Goal: Task Accomplishment & Management: Manage account settings

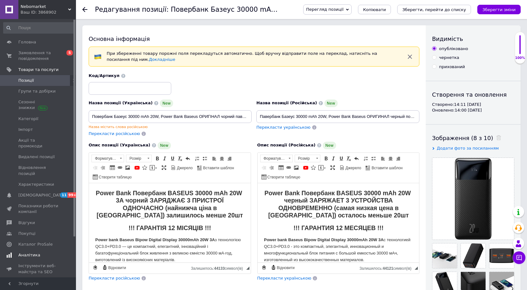
click at [29, 252] on span "Аналітика" at bounding box center [29, 255] width 22 height 6
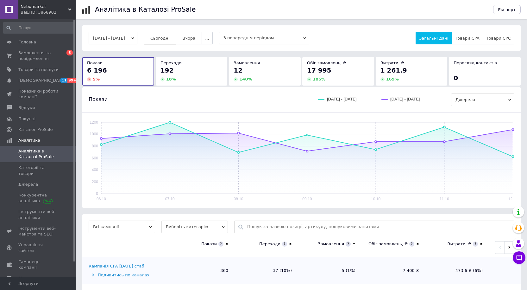
click at [172, 35] on button "Сьогодні" at bounding box center [160, 38] width 33 height 13
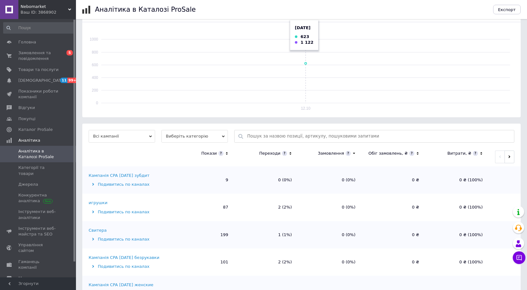
scroll to position [144, 0]
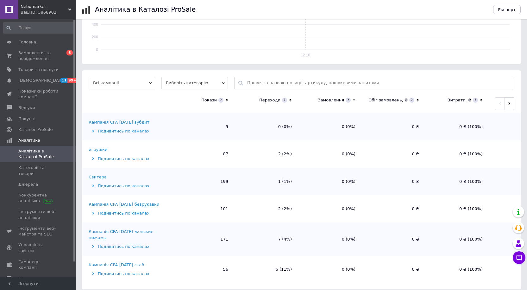
click at [125, 262] on div "Кампанія CPA [DATE] стаб" at bounding box center [116, 265] width 55 height 6
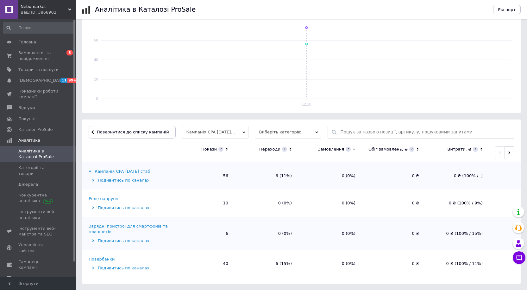
scroll to position [95, 0]
click at [104, 258] on div "Повербанки" at bounding box center [102, 259] width 26 height 6
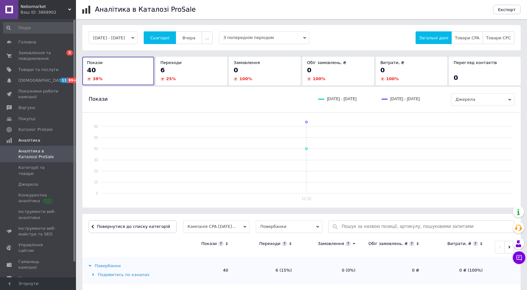
scroll to position [96, 0]
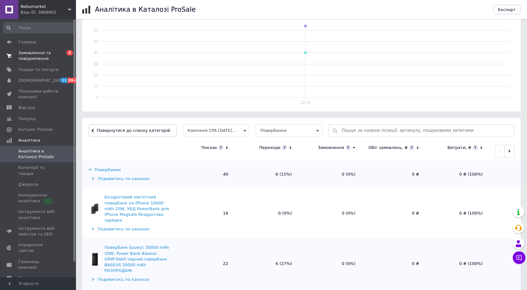
click at [39, 56] on span "Замовлення та повідомлення" at bounding box center [38, 55] width 40 height 11
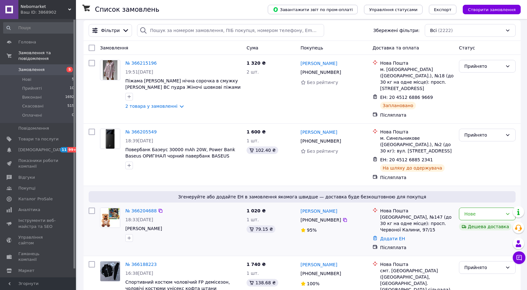
scroll to position [63, 0]
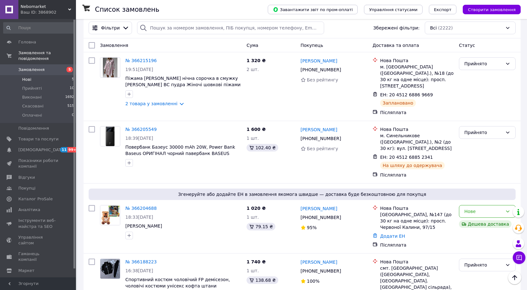
click at [38, 75] on li "Нові 5" at bounding box center [39, 79] width 78 height 9
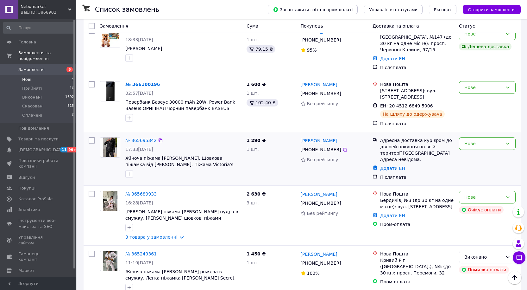
scroll to position [132, 0]
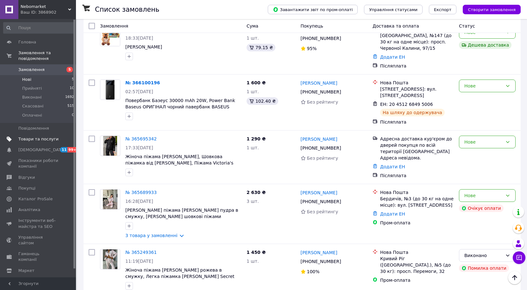
click at [29, 134] on link "Товари та послуги" at bounding box center [39, 139] width 78 height 11
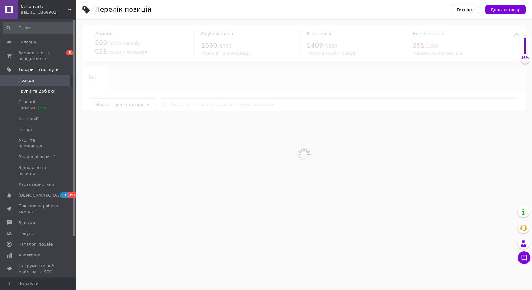
click at [31, 91] on span "Групи та добірки" at bounding box center [36, 91] width 37 height 6
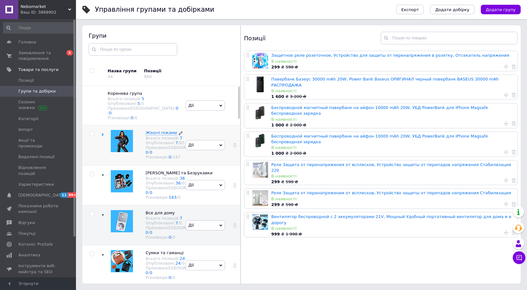
click at [167, 145] on div "Опубліковані: 7 / 85" at bounding box center [180, 142] width 68 height 5
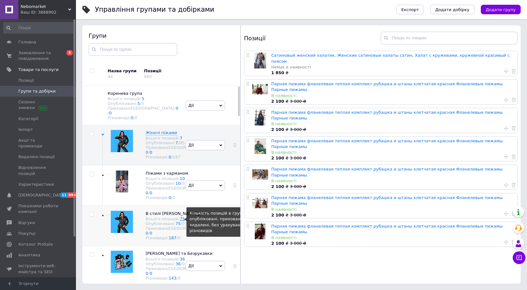
click at [180, 221] on link "75" at bounding box center [182, 218] width 5 height 5
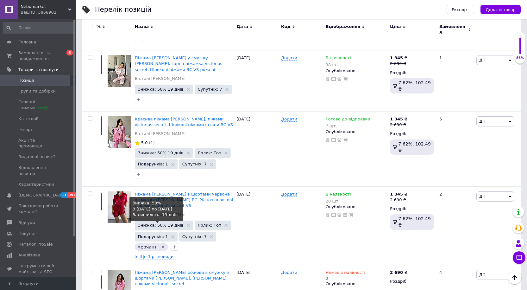
scroll to position [1424, 0]
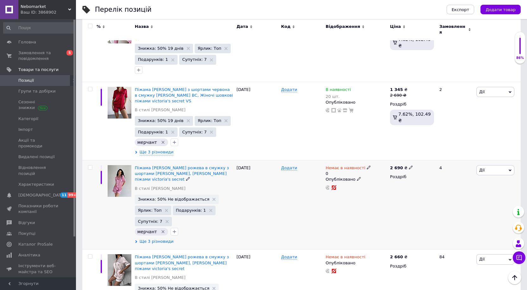
click at [154, 238] on span "Ще 3 різновиди" at bounding box center [157, 241] width 34 height 6
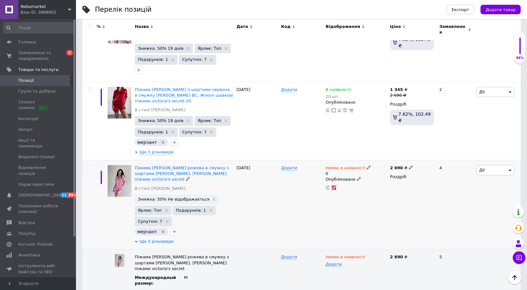
click at [149, 238] on span "Ще 3 різновиди" at bounding box center [157, 241] width 34 height 6
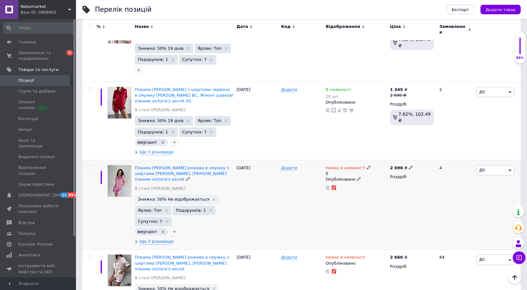
click at [367, 165] on icon at bounding box center [369, 167] width 4 height 4
click at [382, 171] on li "В наявності" at bounding box center [402, 175] width 60 height 9
click at [376, 180] on input "0" at bounding box center [396, 186] width 48 height 13
type input "15"
click at [349, 184] on div "Немає в наявності 0 Наявність В наявності Немає в наявності Під замовлення Гото…" at bounding box center [356, 205] width 65 height 90
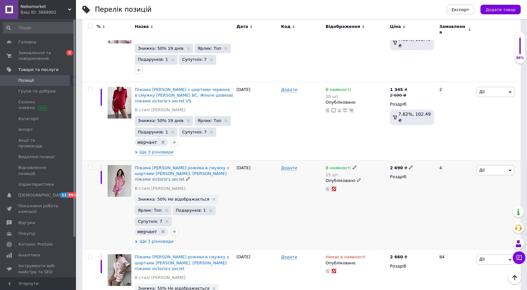
click at [149, 238] on span "Ще 3 різновиди" at bounding box center [157, 241] width 34 height 6
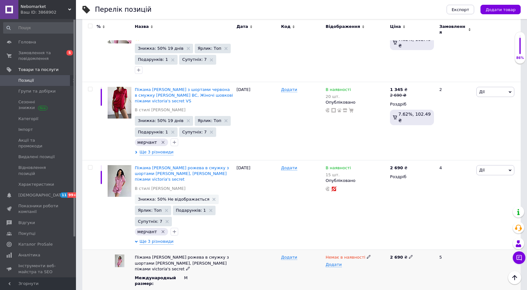
click at [367, 255] on use at bounding box center [368, 256] width 3 height 3
click at [343, 265] on li "В наявності" at bounding box center [355, 269] width 64 height 9
click at [89, 165] on input "checkbox" at bounding box center [90, 167] width 4 height 4
checkbox input "true"
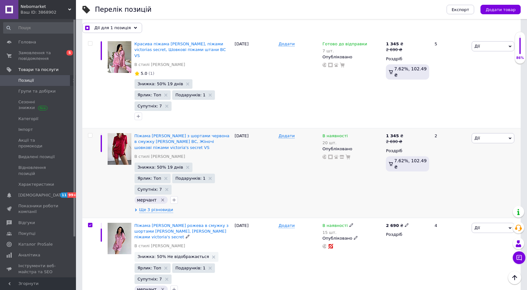
scroll to position [1430, 0]
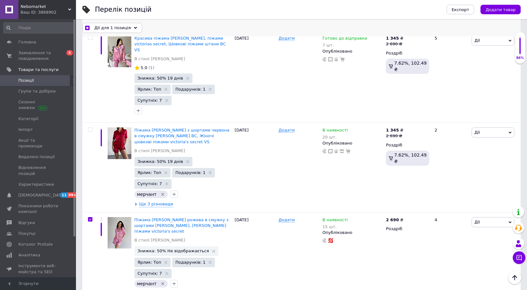
click at [116, 27] on span "Дії для 1 позиція" at bounding box center [112, 28] width 36 height 6
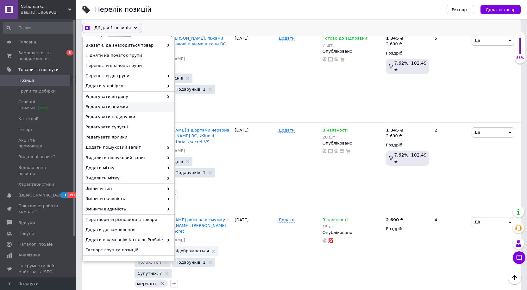
click at [120, 106] on span "Редагувати знижки" at bounding box center [127, 107] width 85 height 6
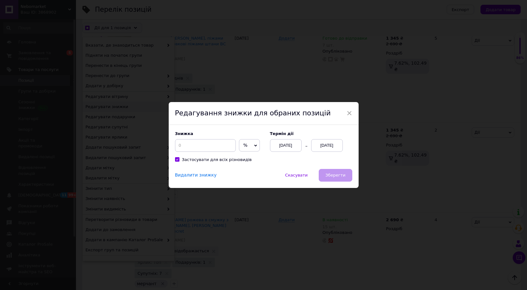
scroll to position [1404, 0]
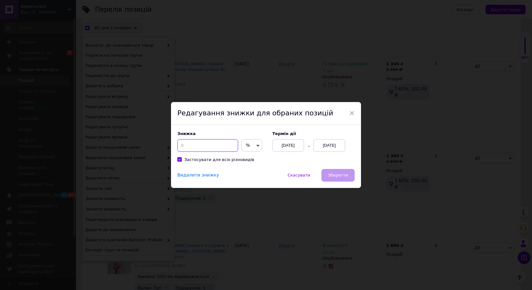
click at [193, 151] on input at bounding box center [207, 145] width 61 height 13
checkbox input "true"
type input "50"
checkbox input "true"
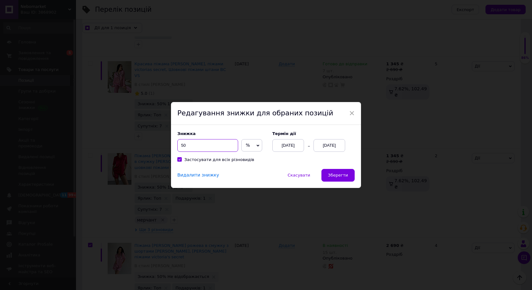
type input "50"
click at [327, 142] on div "[DATE]" at bounding box center [329, 145] width 32 height 13
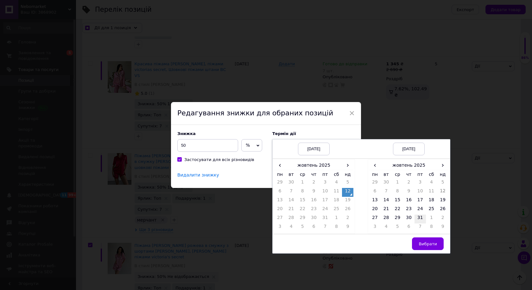
click at [417, 223] on td "31" at bounding box center [419, 218] width 11 height 9
click at [425, 245] on span "Вибрати" at bounding box center [427, 243] width 18 height 5
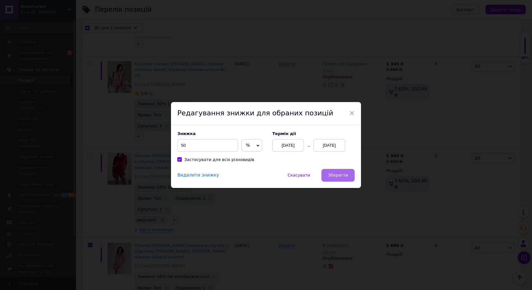
click at [331, 172] on button "Зберегти" at bounding box center [337, 175] width 33 height 13
checkbox input "true"
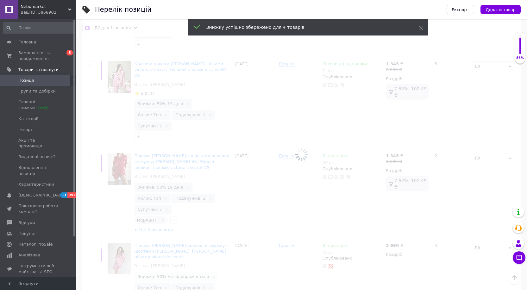
checkbox input "false"
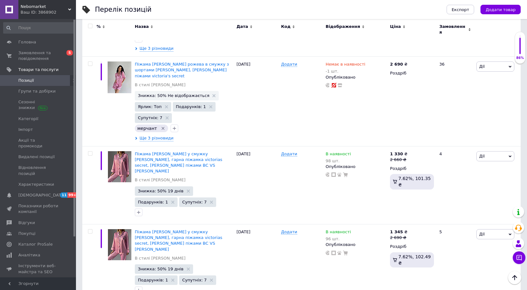
scroll to position [460, 0]
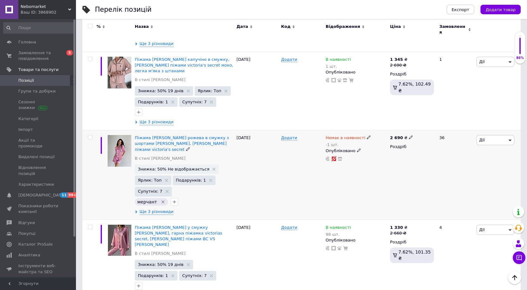
click at [360, 135] on div "Немає в наявності" at bounding box center [348, 138] width 45 height 6
click at [367, 135] on icon at bounding box center [369, 137] width 4 height 4
drag, startPoint x: 379, startPoint y: 149, endPoint x: 374, endPoint y: 147, distance: 5.7
click at [374, 151] on input "-1" at bounding box center [396, 157] width 48 height 13
type input "15"
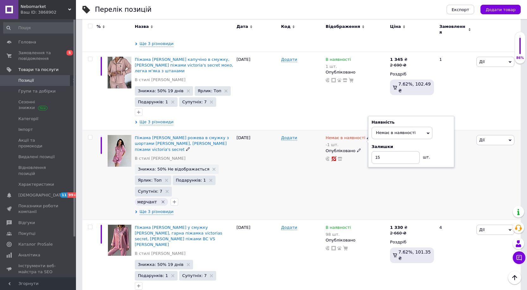
click at [387, 130] on span "Немає в наявності" at bounding box center [396, 132] width 40 height 5
click at [382, 141] on li "В наявності" at bounding box center [402, 145] width 60 height 9
click at [159, 198] on div "Піжама [PERSON_NAME] рожева в смужку з шортами жіноча [PERSON_NAME], [PERSON_NA…" at bounding box center [184, 175] width 102 height 90
click at [156, 209] on span "Ще 3 різновиди" at bounding box center [157, 212] width 34 height 6
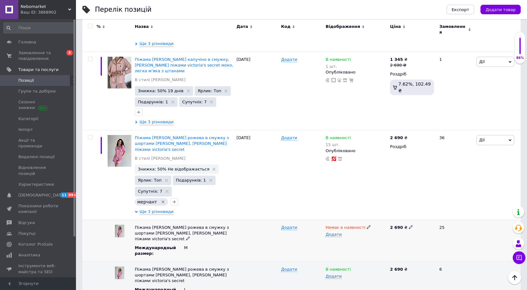
click at [367, 225] on icon at bounding box center [369, 227] width 4 height 4
click at [342, 235] on li "В наявності" at bounding box center [355, 239] width 64 height 9
click at [91, 135] on input "checkbox" at bounding box center [90, 137] width 4 height 4
checkbox input "true"
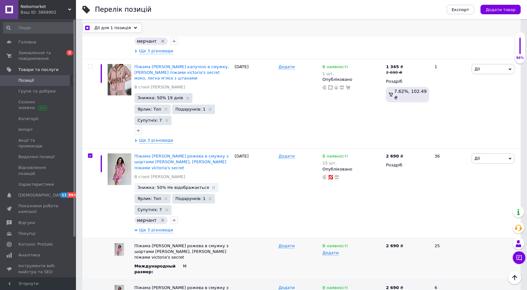
click at [117, 22] on div "Дії для 1 позиція Вибрати усі 75 позицій Вибрані всі 75 позицій Скасувати обран…" at bounding box center [301, 27] width 438 height 17
click at [116, 27] on span "Дії для 1 позиція" at bounding box center [112, 28] width 36 height 6
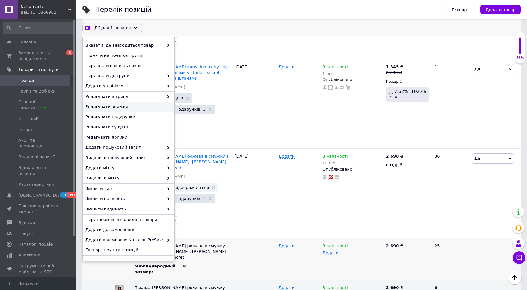
click at [106, 103] on div "Редагувати знижки" at bounding box center [129, 107] width 92 height 10
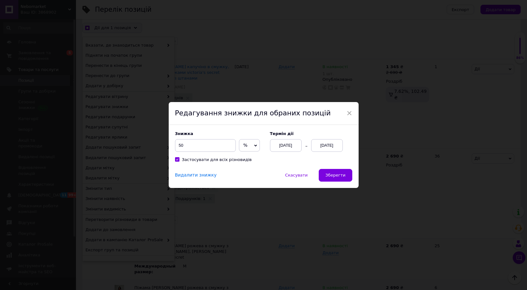
scroll to position [435, 0]
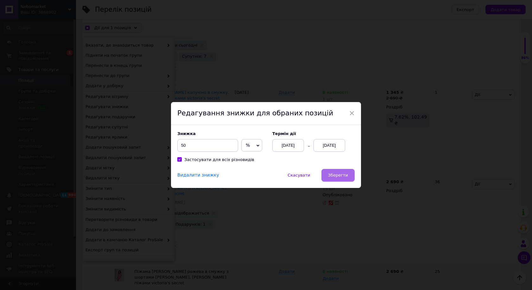
click at [342, 180] on button "Зберегти" at bounding box center [337, 175] width 33 height 13
checkbox input "true"
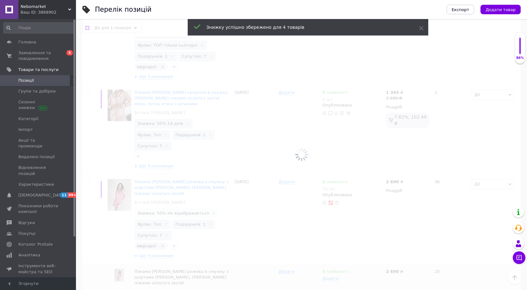
checkbox input "false"
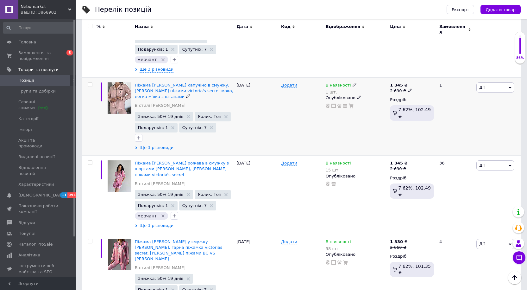
click at [155, 145] on span "Ще 3 різновиди" at bounding box center [157, 148] width 34 height 6
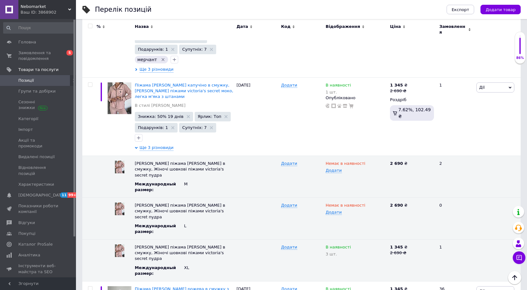
scroll to position [0, 0]
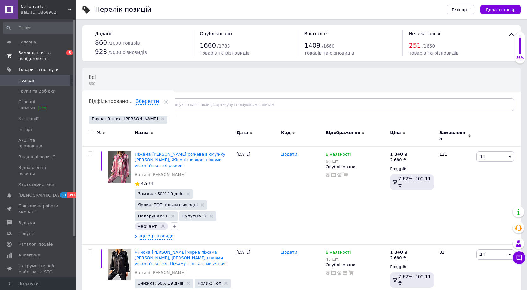
click at [21, 54] on span "Замовлення та повідомлення" at bounding box center [38, 55] width 40 height 11
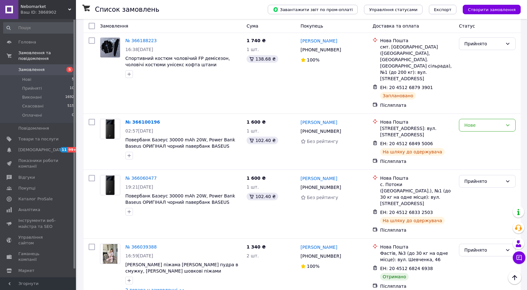
scroll to position [285, 0]
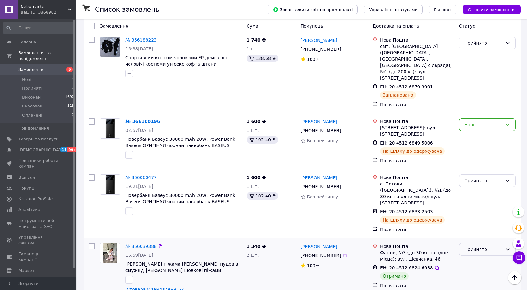
click at [486, 246] on div "Прийнято" at bounding box center [483, 249] width 38 height 7
click at [475, 225] on li "Виконано" at bounding box center [487, 226] width 56 height 11
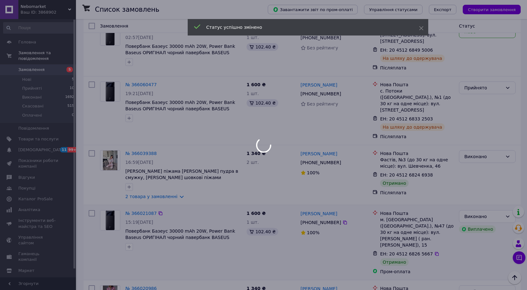
scroll to position [380, 0]
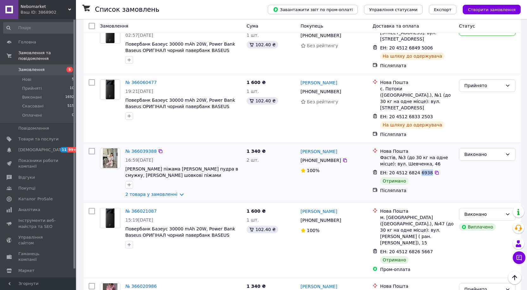
drag, startPoint x: 416, startPoint y: 136, endPoint x: 424, endPoint y: 134, distance: 8.6
click at [424, 170] on span "ЕН: 20 4512 6824 6938" at bounding box center [406, 172] width 53 height 5
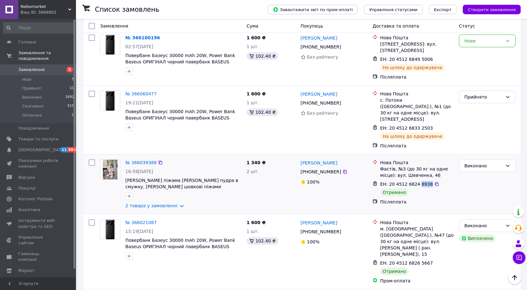
scroll to position [348, 0]
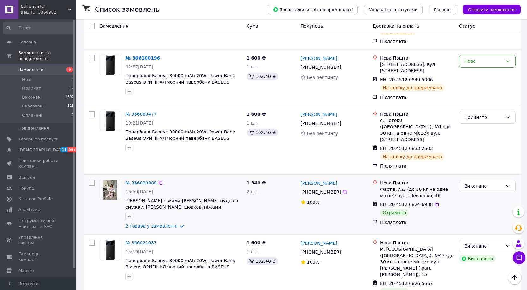
click at [355, 181] on div "[PERSON_NAME] [PHONE_NUMBER]%" at bounding box center [334, 204] width 72 height 54
click at [22, 147] on span "[DEMOGRAPHIC_DATA]" at bounding box center [41, 150] width 47 height 6
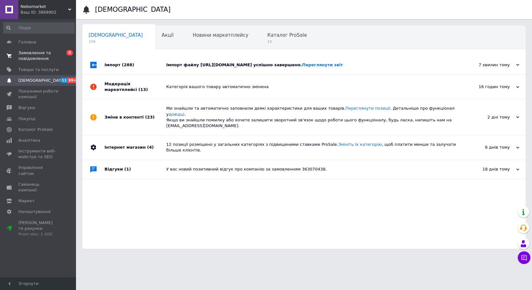
click at [34, 57] on span "Замовлення та повідомлення" at bounding box center [38, 55] width 40 height 11
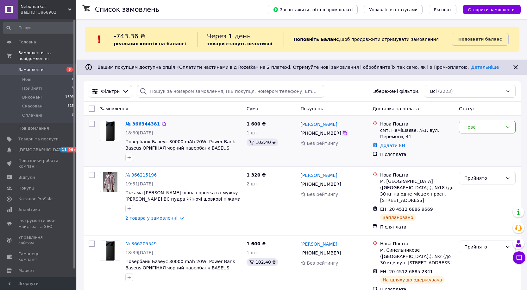
click at [343, 133] on icon at bounding box center [345, 133] width 4 height 4
click at [501, 152] on div "Нове" at bounding box center [487, 141] width 62 height 46
drag, startPoint x: 380, startPoint y: 121, endPoint x: 393, endPoint y: 135, distance: 19.7
click at [393, 134] on div "Нова Пошта смт. Немішаєве, №1: вул. Перемоги, 41" at bounding box center [417, 130] width 76 height 19
copy div "Нова Пошта смт. Немішаєве, №1: вул. Перемоги, 41"
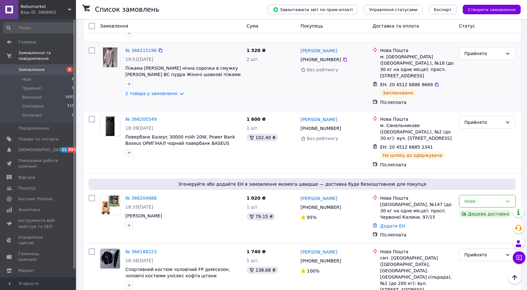
scroll to position [32, 0]
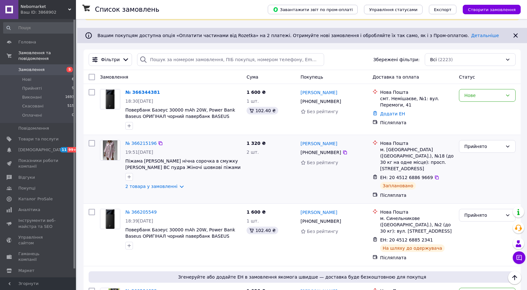
click at [509, 168] on div "Прийнято" at bounding box center [487, 168] width 62 height 63
drag, startPoint x: 341, startPoint y: 101, endPoint x: 340, endPoint y: 109, distance: 8.0
click at [342, 102] on icon at bounding box center [344, 101] width 5 height 5
drag, startPoint x: 341, startPoint y: 91, endPoint x: 300, endPoint y: 94, distance: 40.6
click at [300, 94] on div "[PERSON_NAME]" at bounding box center [334, 92] width 68 height 8
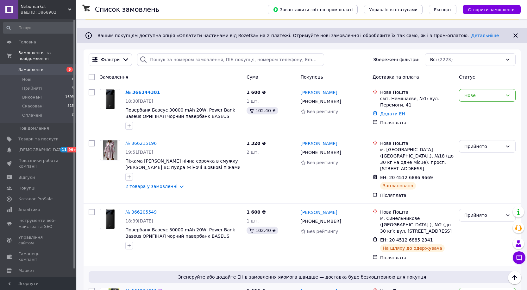
copy link "[PERSON_NAME]"
click at [398, 97] on div "смт. Немішаєве, №1: вул. Перемоги, 41" at bounding box center [417, 101] width 74 height 13
copy div "Немішаєве"
click at [479, 96] on div "Нове" at bounding box center [483, 95] width 38 height 7
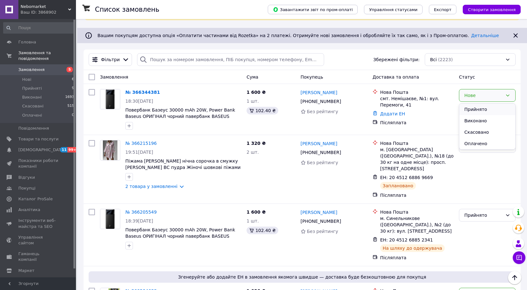
click at [475, 106] on li "Прийнято" at bounding box center [487, 108] width 56 height 11
click at [388, 113] on link "Додати ЕН" at bounding box center [392, 113] width 25 height 5
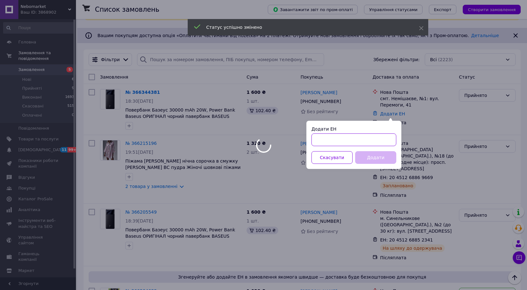
click at [373, 135] on input "Додати ЕН" at bounding box center [353, 139] width 85 height 13
paste input "20451269223346"
type input "20451269223346"
click at [379, 158] on button "Додати" at bounding box center [375, 157] width 41 height 13
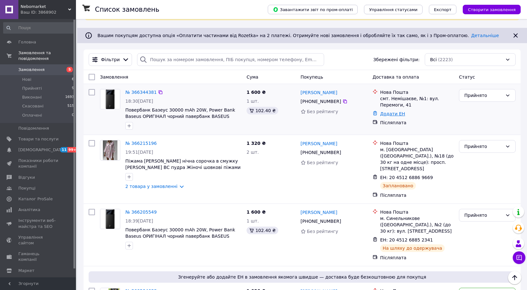
click at [389, 111] on link "Додати ЕН" at bounding box center [392, 113] width 25 height 5
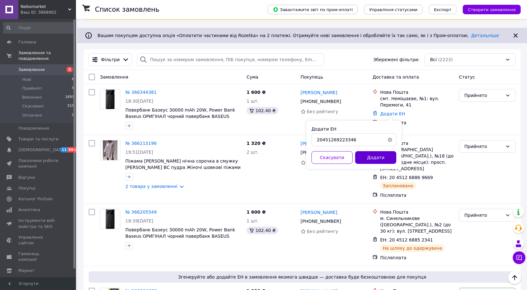
click at [368, 158] on button "Додати" at bounding box center [375, 157] width 41 height 13
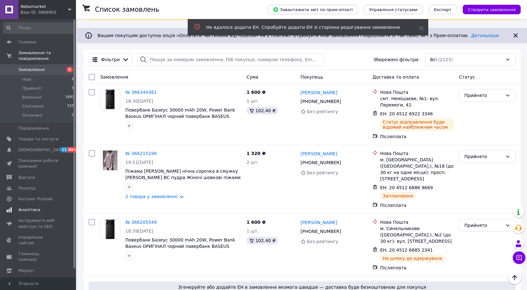
click at [29, 207] on span "Аналітика" at bounding box center [29, 210] width 22 height 6
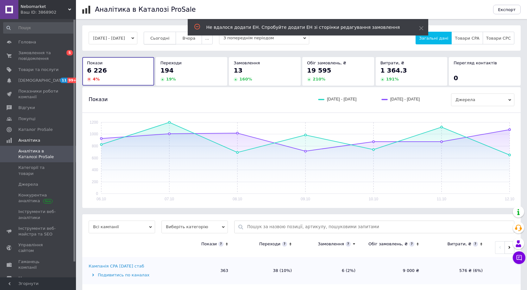
click at [170, 38] on span "Сьогодні" at bounding box center [159, 38] width 19 height 5
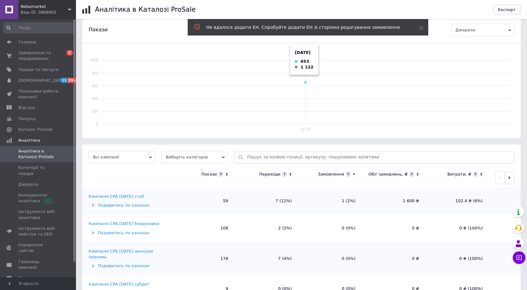
scroll to position [144, 0]
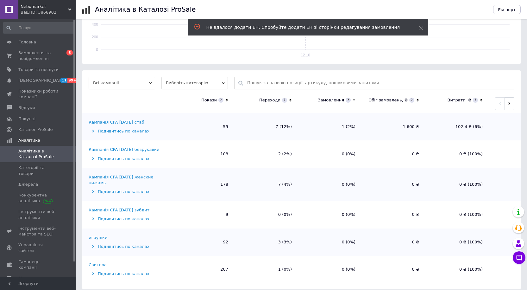
click at [130, 122] on div "Кампанія CPA [DATE] стаб" at bounding box center [116, 122] width 55 height 6
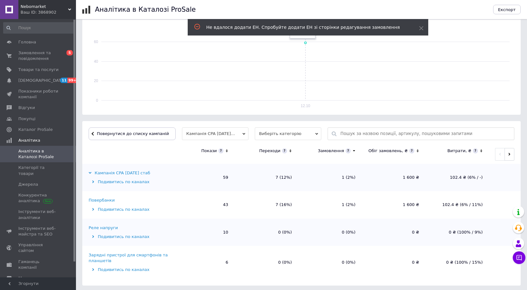
scroll to position [95, 0]
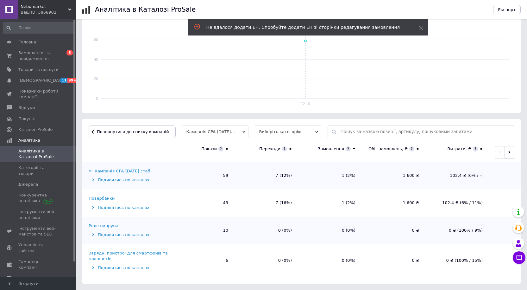
click at [100, 200] on div "Повербанки" at bounding box center [102, 198] width 26 height 6
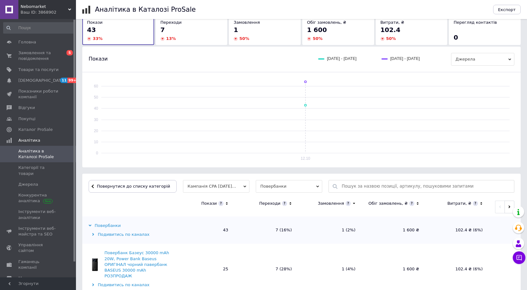
scroll to position [96, 0]
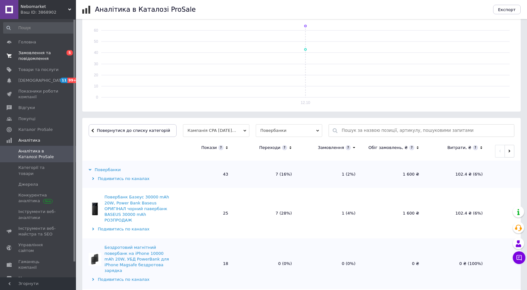
click at [50, 57] on span "Замовлення та повідомлення" at bounding box center [38, 55] width 40 height 11
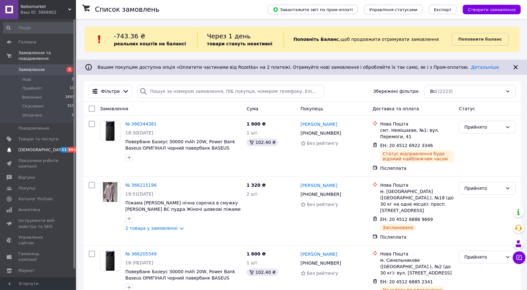
click at [33, 147] on span "[DEMOGRAPHIC_DATA]" at bounding box center [41, 150] width 47 height 6
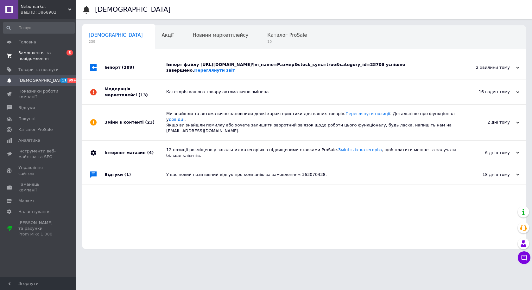
click at [35, 52] on span "Замовлення та повідомлення" at bounding box center [38, 55] width 40 height 11
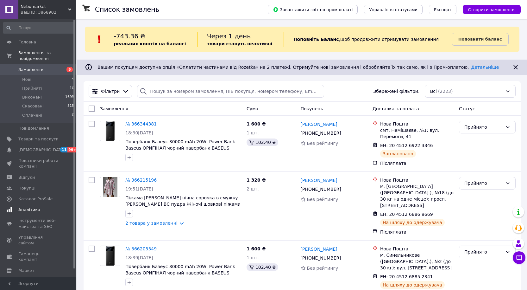
click at [38, 207] on span "Аналітика" at bounding box center [38, 210] width 40 height 6
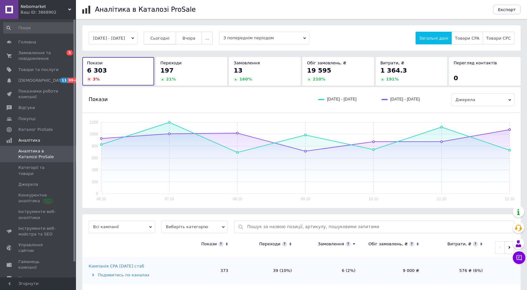
click at [160, 38] on button "Сьогодні" at bounding box center [160, 38] width 33 height 13
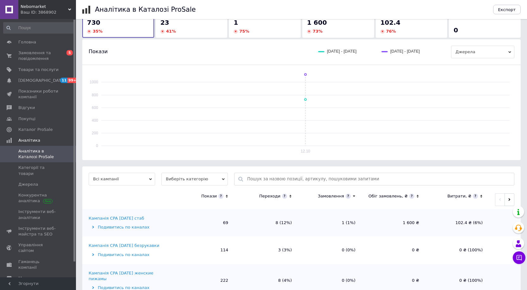
scroll to position [144, 0]
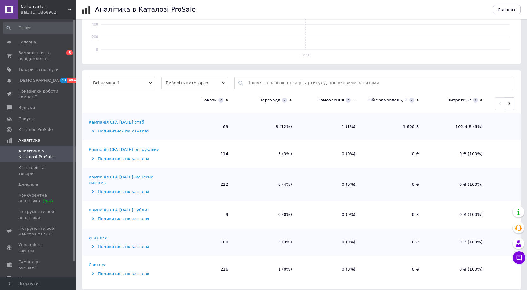
click at [137, 179] on div "Кампанія CPA [DATE] женские пижамы" at bounding box center [129, 179] width 81 height 11
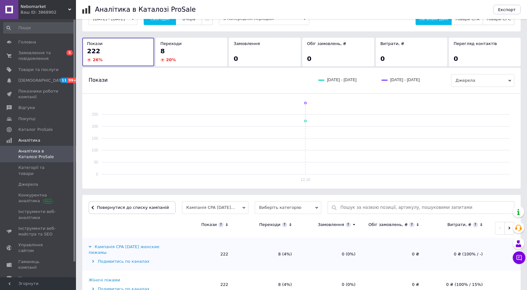
scroll to position [40, 0]
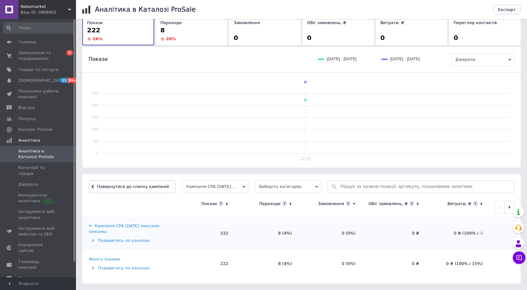
click at [114, 259] on div "Жіночі піжами" at bounding box center [105, 259] width 32 height 6
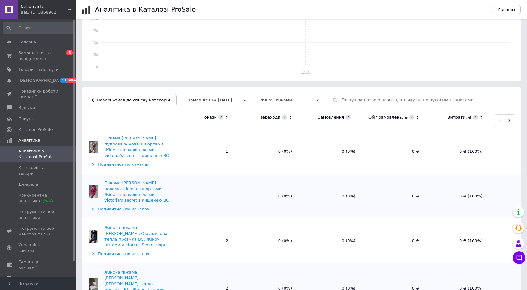
scroll to position [711, 0]
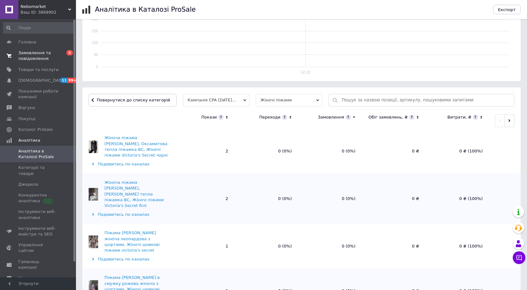
click at [49, 59] on span "Замовлення та повідомлення" at bounding box center [38, 55] width 40 height 11
